Goal: Information Seeking & Learning: Check status

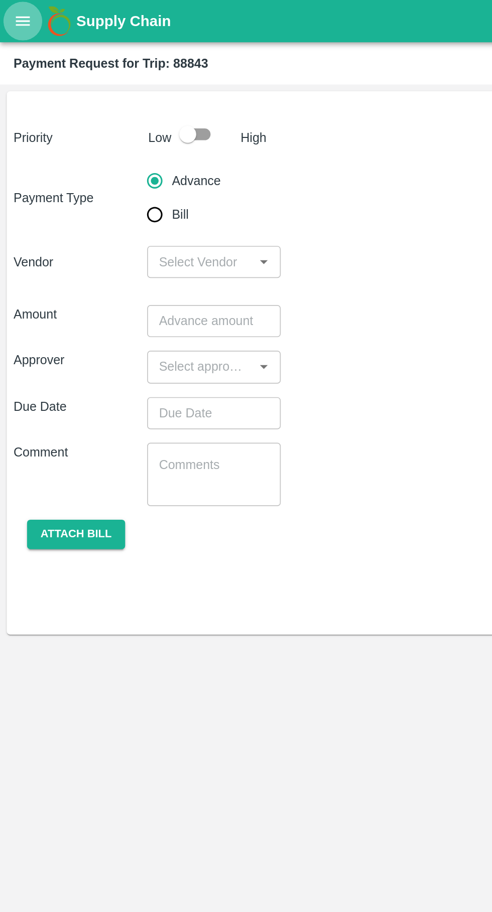
click at [14, 14] on icon "open drawer" at bounding box center [13, 12] width 11 height 11
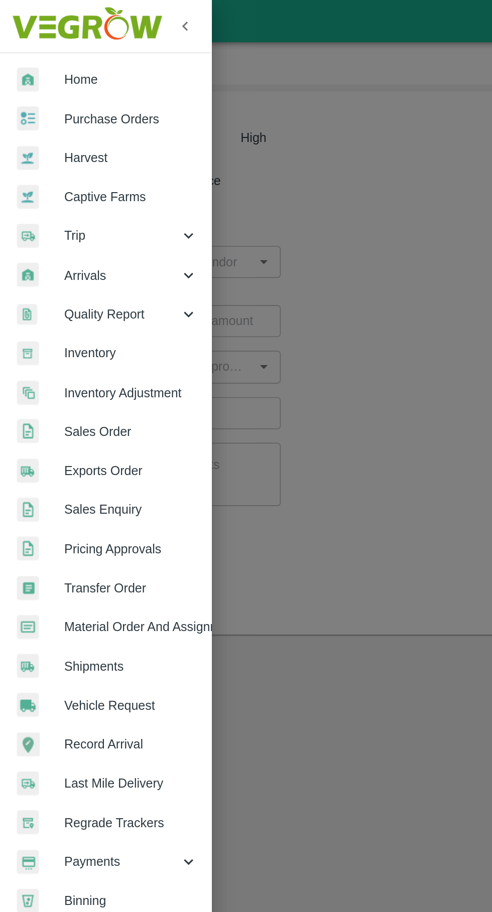
click at [51, 136] on span "Trip" at bounding box center [72, 139] width 68 height 11
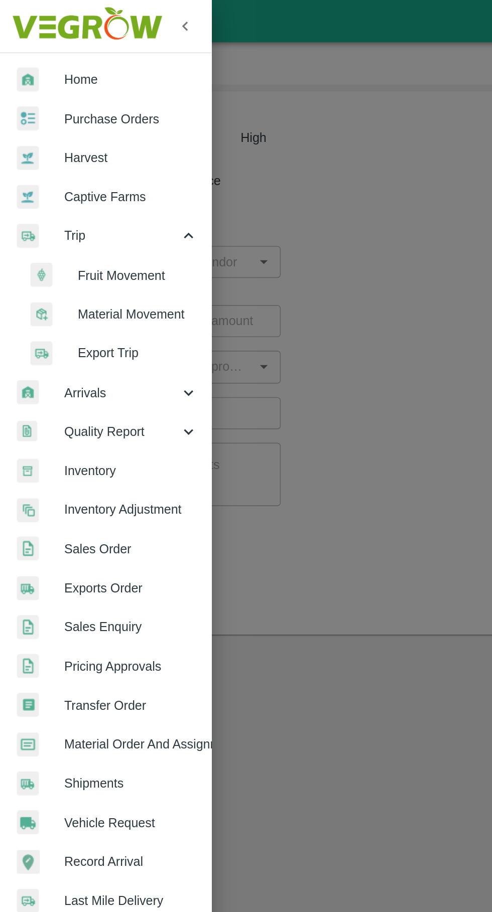
click at [57, 163] on span "Fruit Movement" at bounding box center [81, 163] width 71 height 11
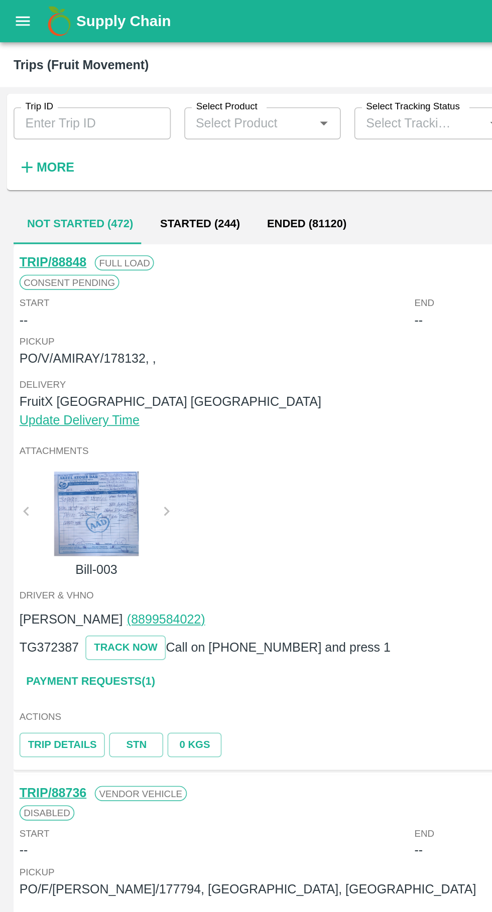
click at [62, 70] on input "Trip ID" at bounding box center [54, 73] width 93 height 19
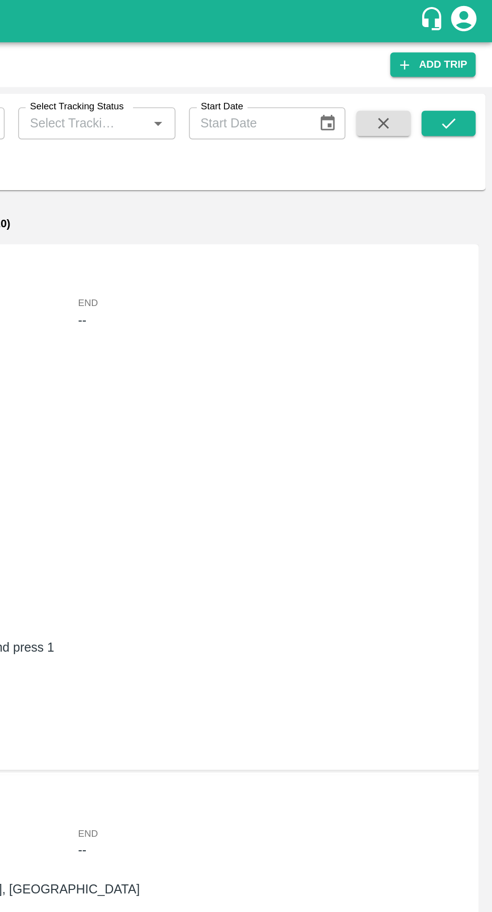
type input "88851"
click at [466, 73] on icon "submit" at bounding box center [466, 73] width 8 height 6
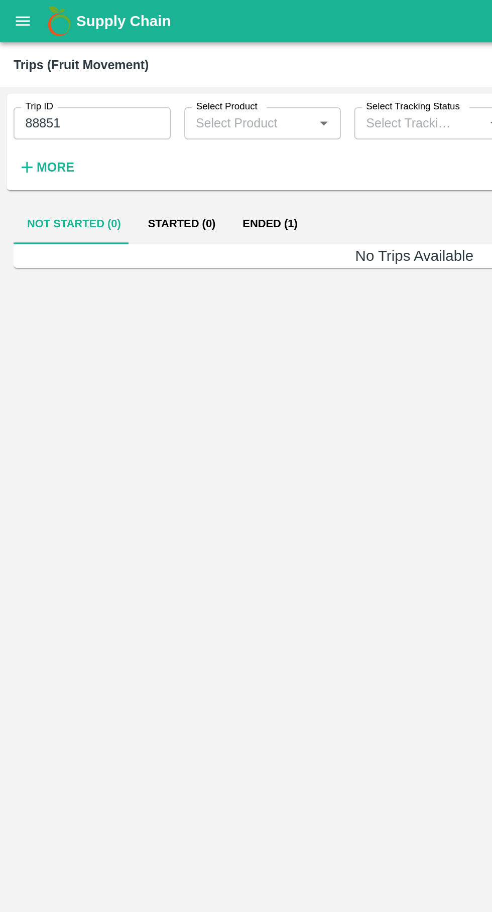
click at [162, 131] on button "Ended (1)" at bounding box center [160, 133] width 49 height 24
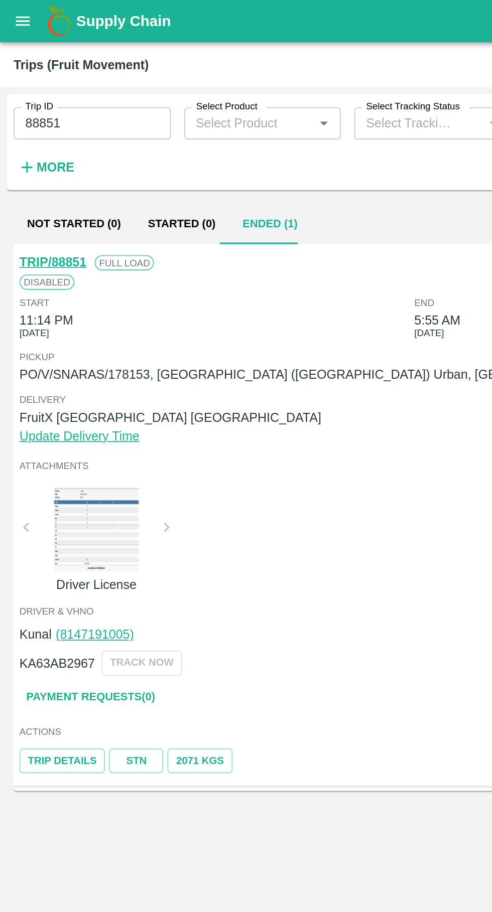
click at [78, 451] on link "STN" at bounding box center [81, 451] width 32 height 15
